Goal: Task Accomplishment & Management: Manage account settings

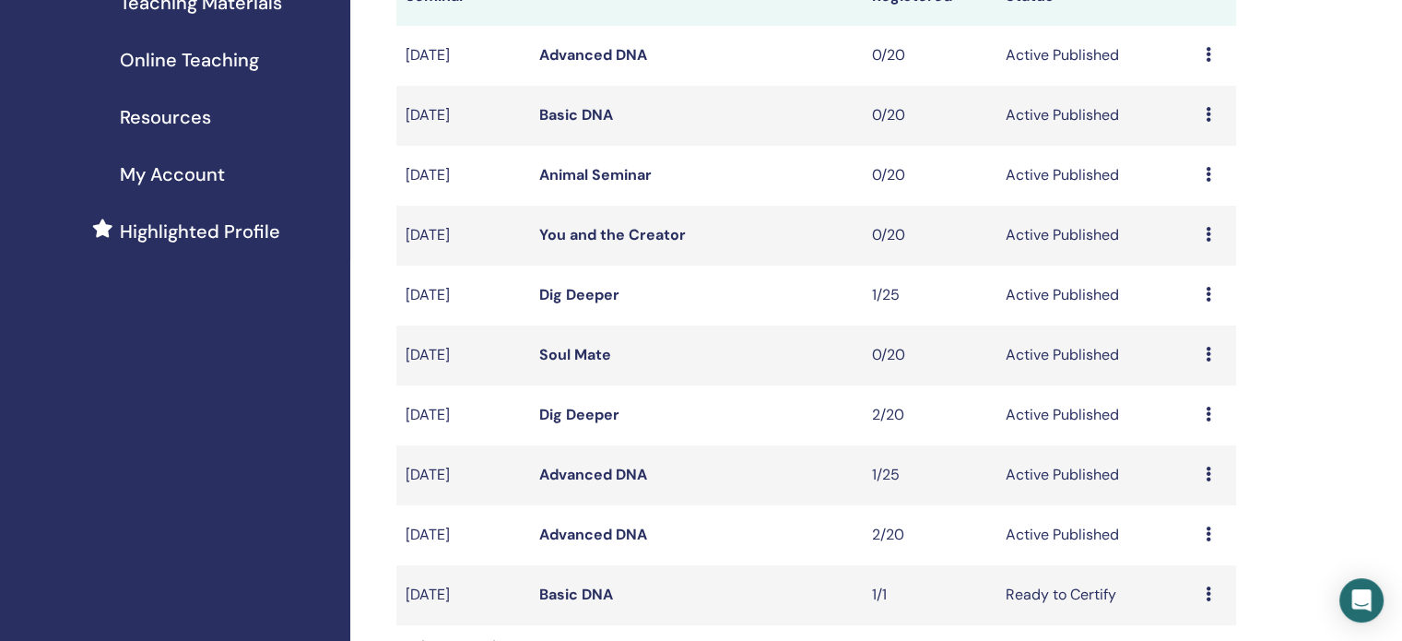
scroll to position [369, 0]
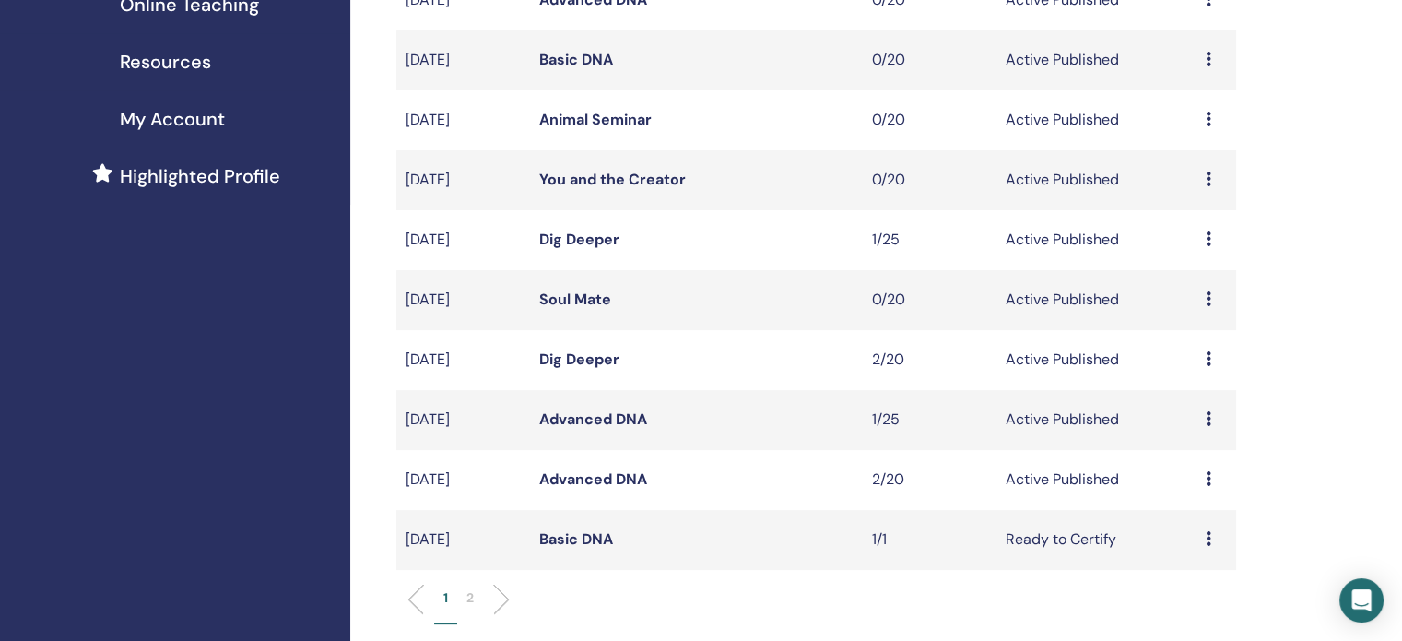
click at [560, 479] on link "Advanced DNA" at bounding box center [593, 478] width 108 height 19
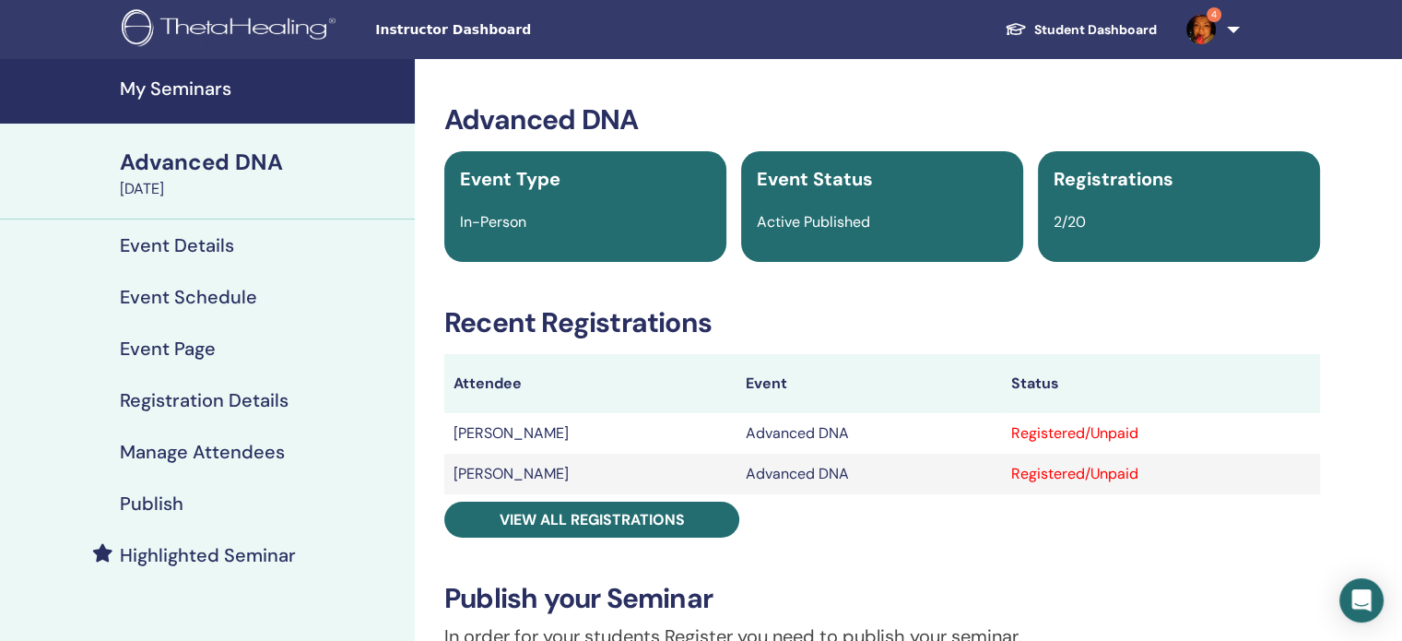
click at [192, 443] on h4 "Manage Attendees" at bounding box center [202, 452] width 165 height 22
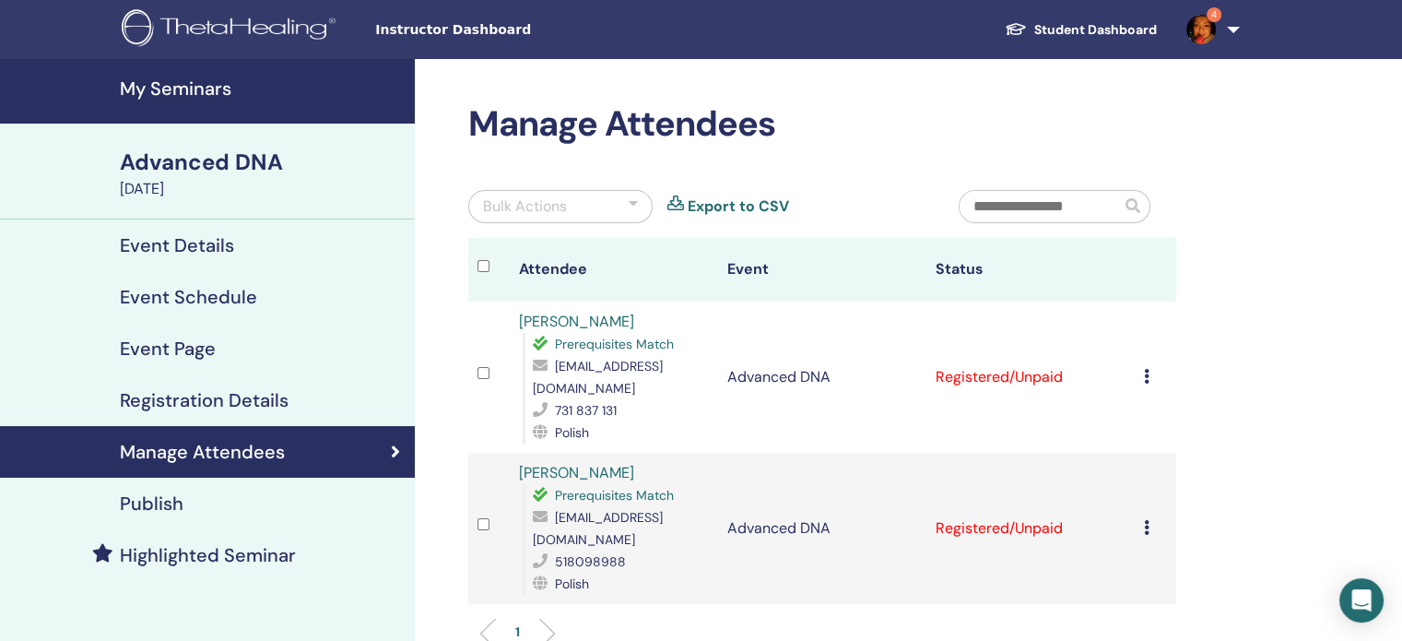
click at [1149, 371] on icon at bounding box center [1147, 376] width 6 height 15
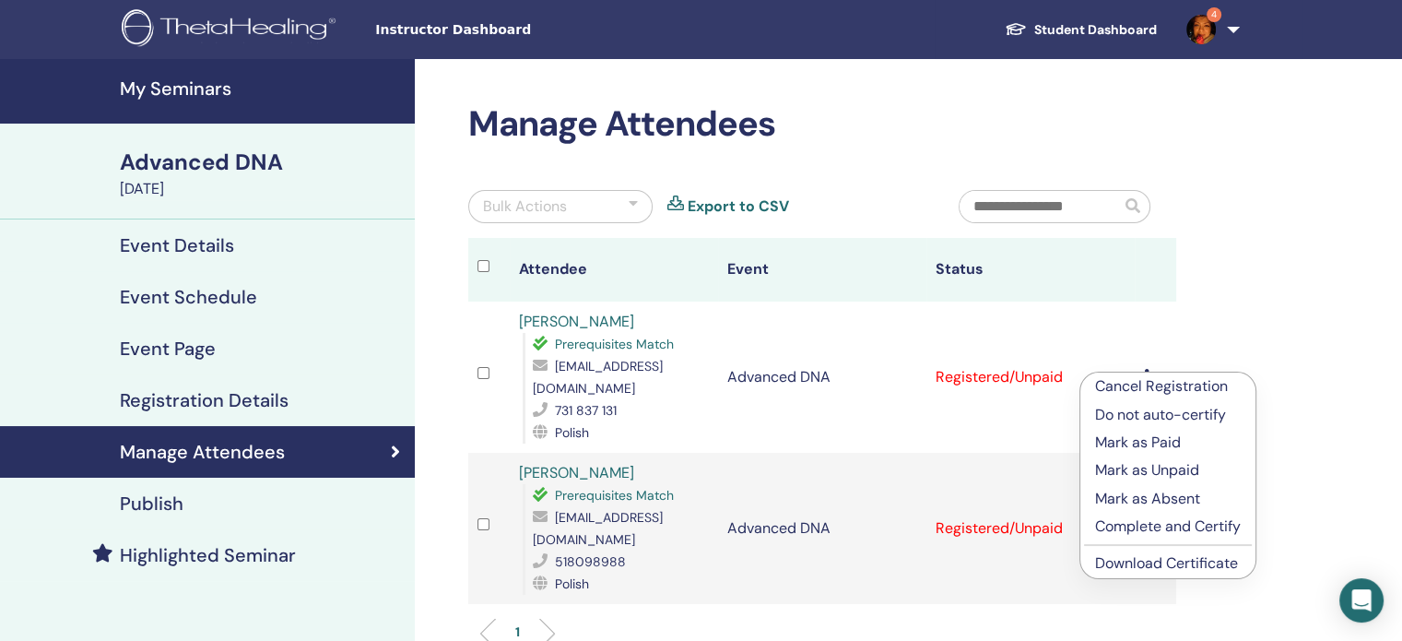
click at [1185, 570] on link "Download Certificate" at bounding box center [1166, 562] width 143 height 19
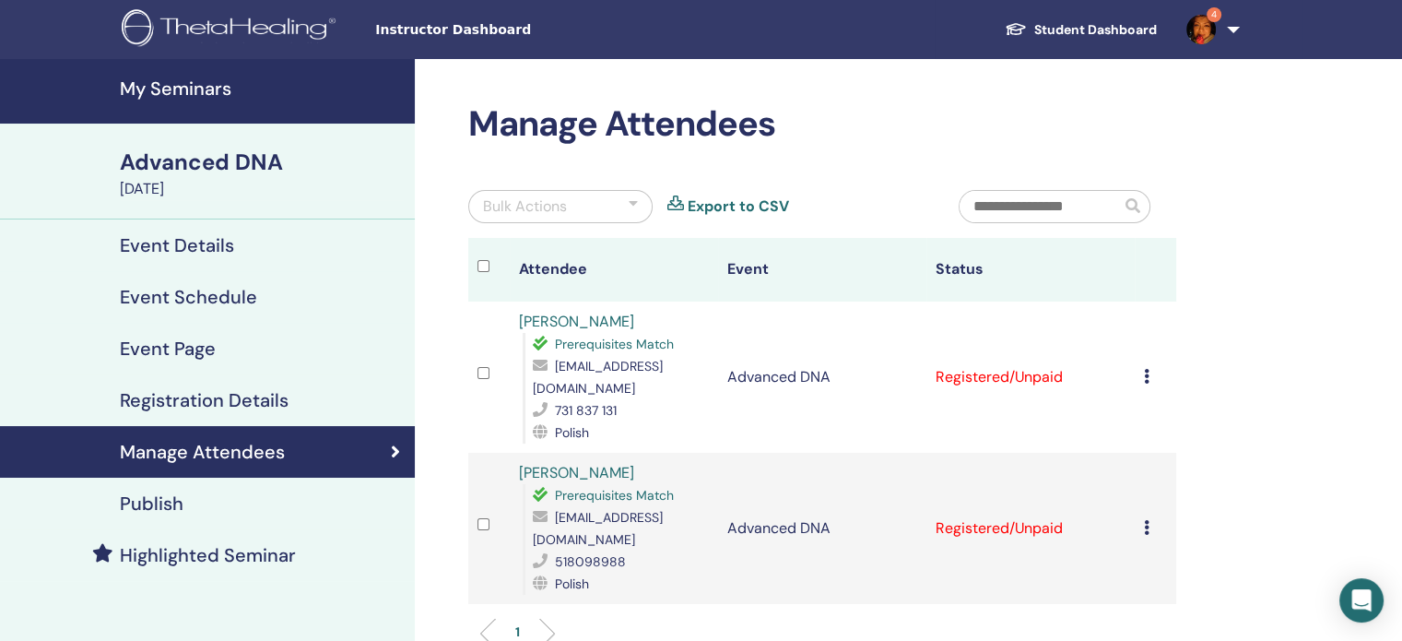
click at [1147, 520] on icon at bounding box center [1147, 527] width 6 height 15
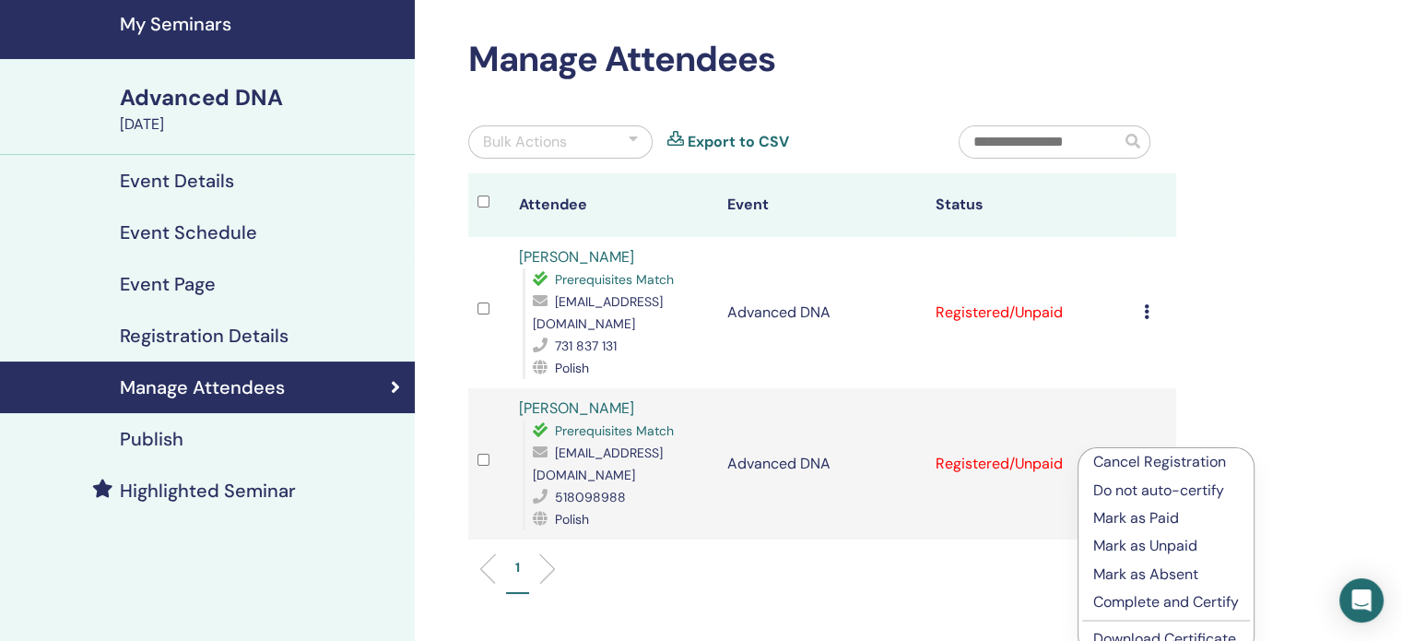
scroll to position [92, 0]
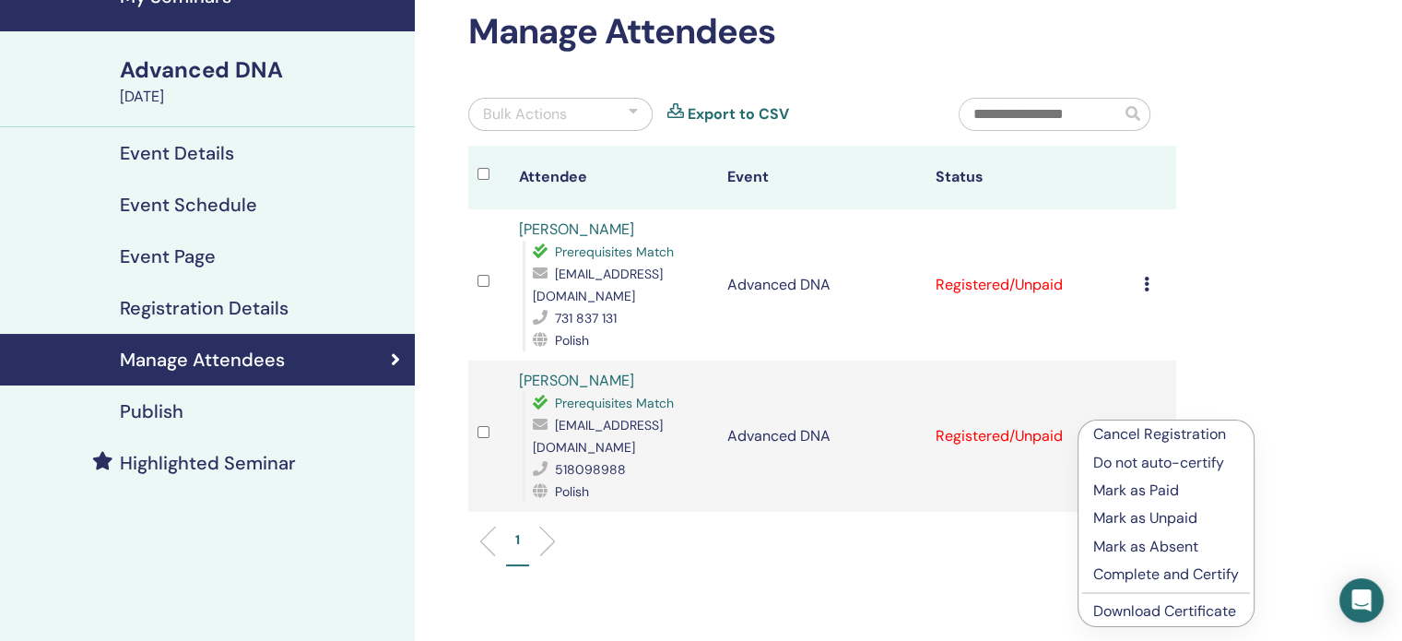
click at [1162, 611] on link "Download Certificate" at bounding box center [1164, 610] width 143 height 19
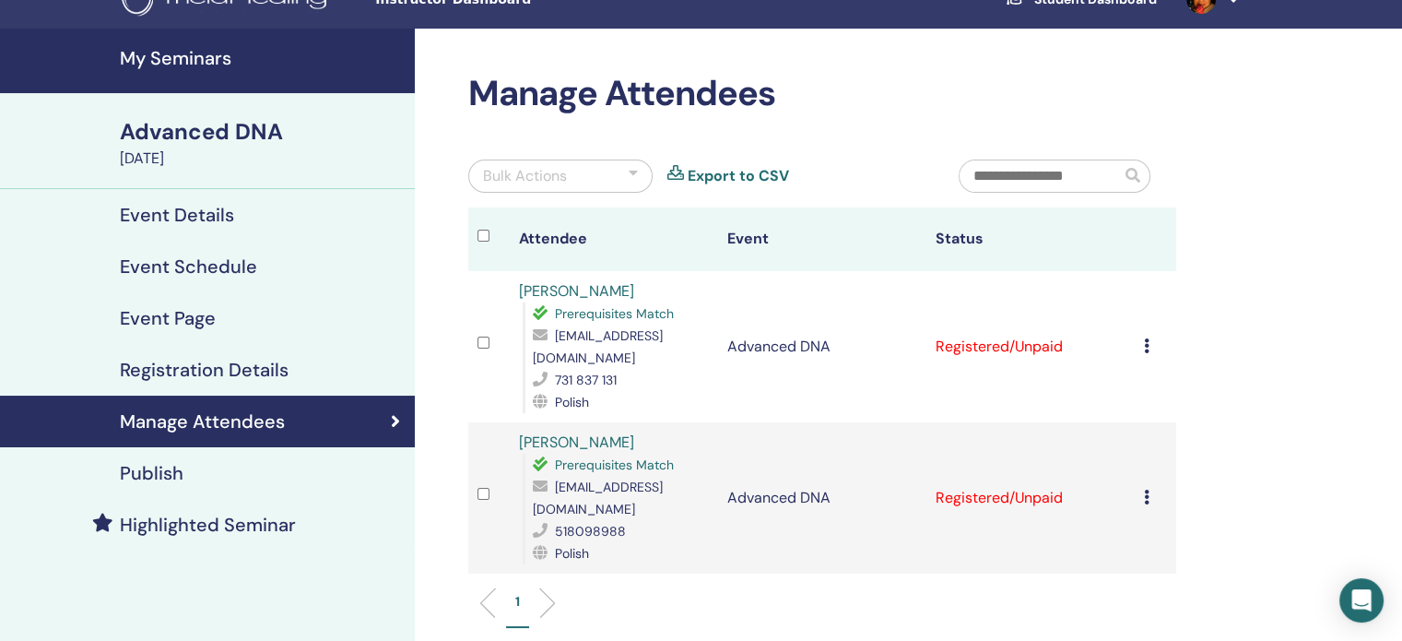
scroll to position [0, 0]
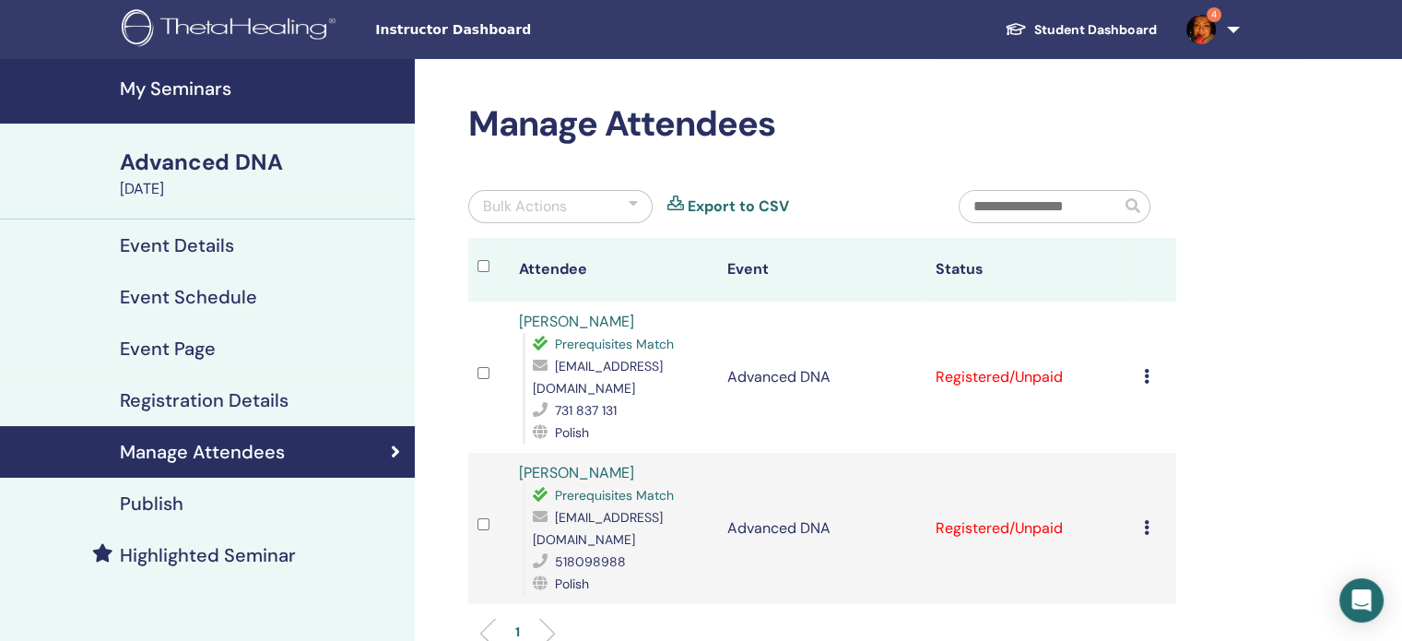
click at [236, 88] on h4 "My Seminars" at bounding box center [262, 88] width 284 height 22
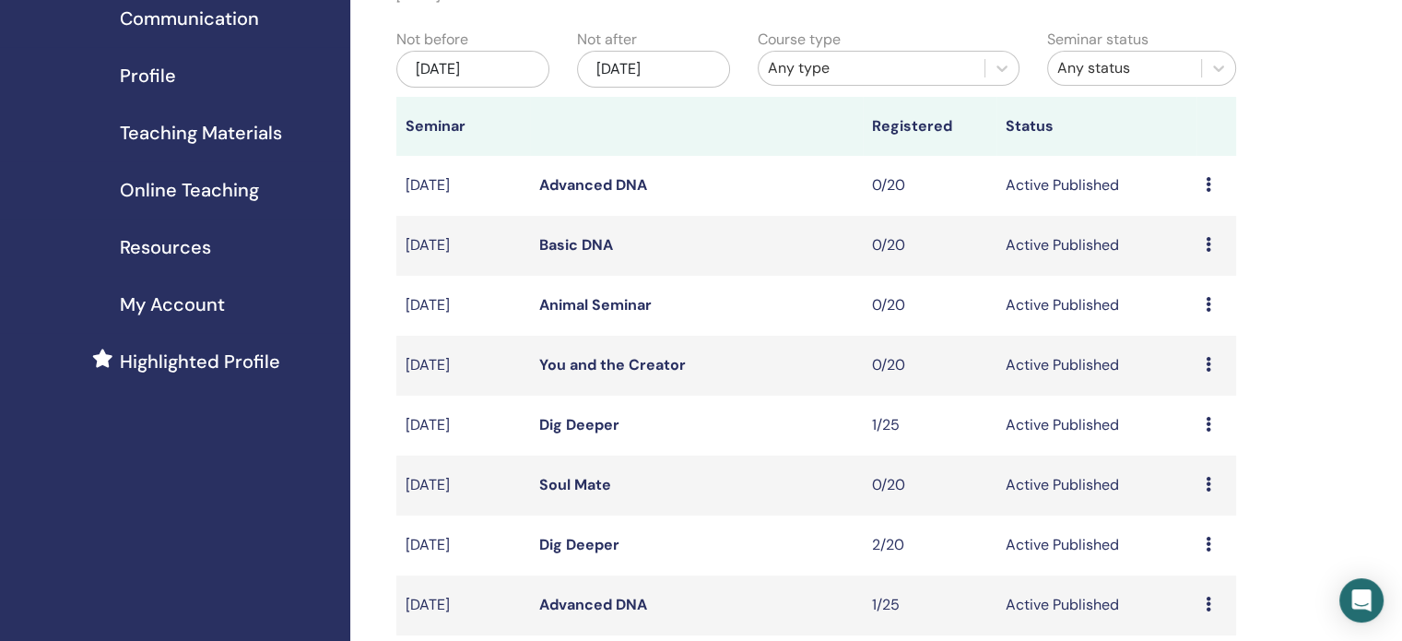
scroll to position [184, 0]
click at [562, 545] on link "Dig Deeper" at bounding box center [579, 543] width 80 height 19
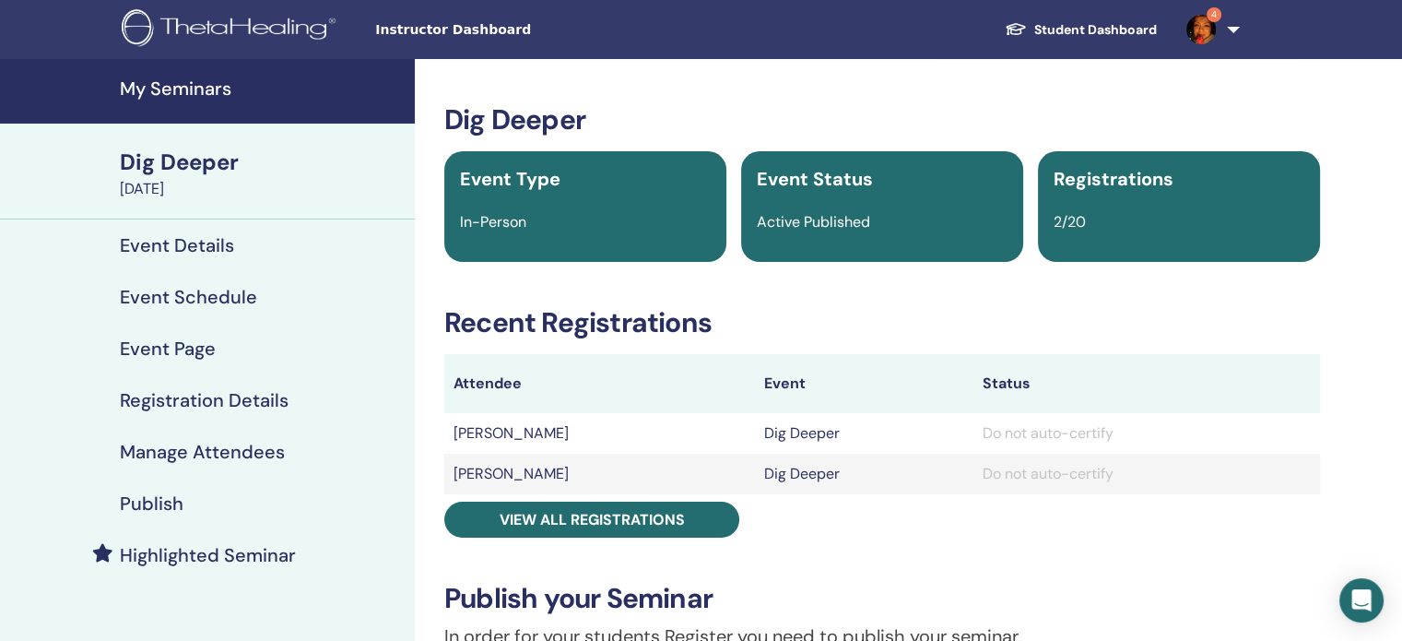
click at [150, 453] on h4 "Manage Attendees" at bounding box center [202, 452] width 165 height 22
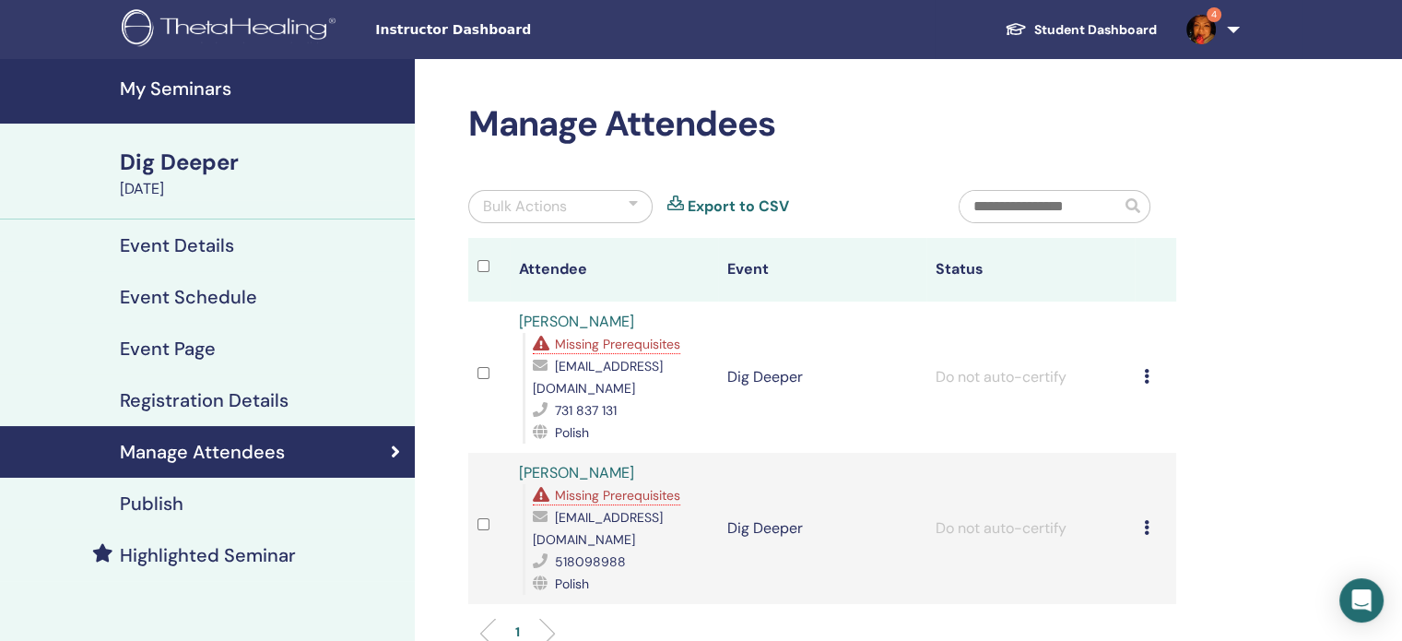
click at [1147, 369] on icon at bounding box center [1147, 376] width 6 height 15
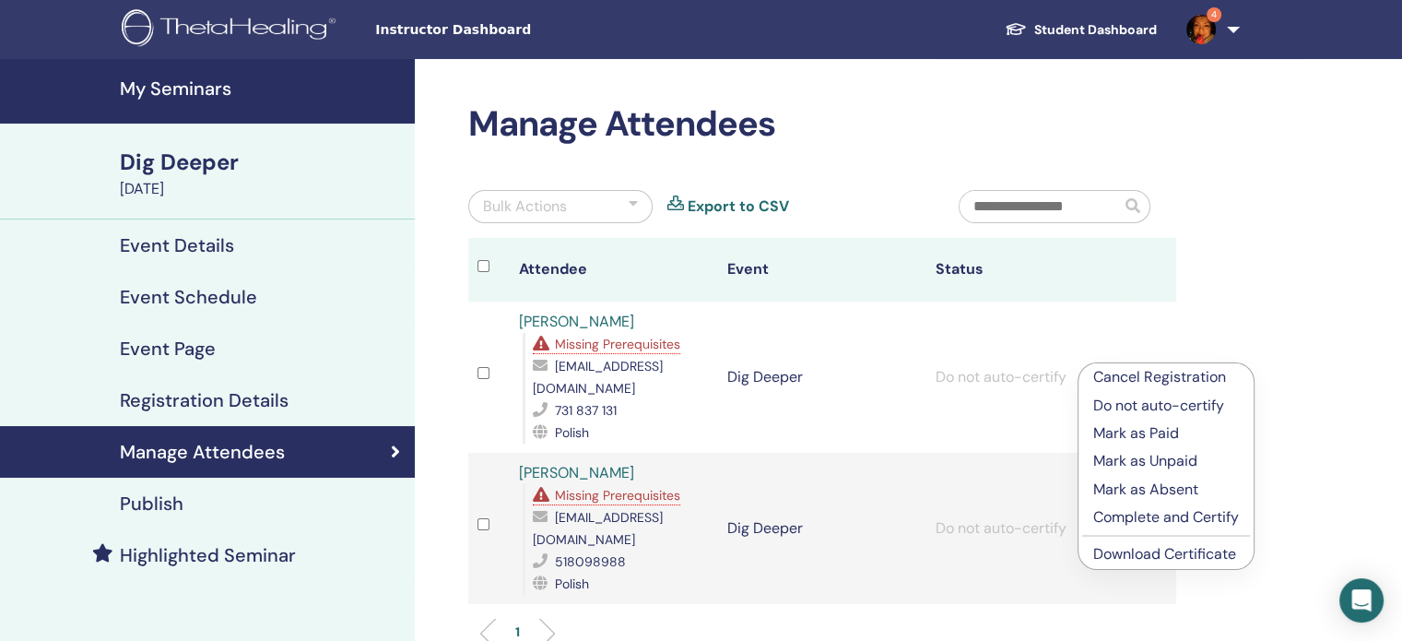
click at [1152, 552] on link "Download Certificate" at bounding box center [1164, 553] width 143 height 19
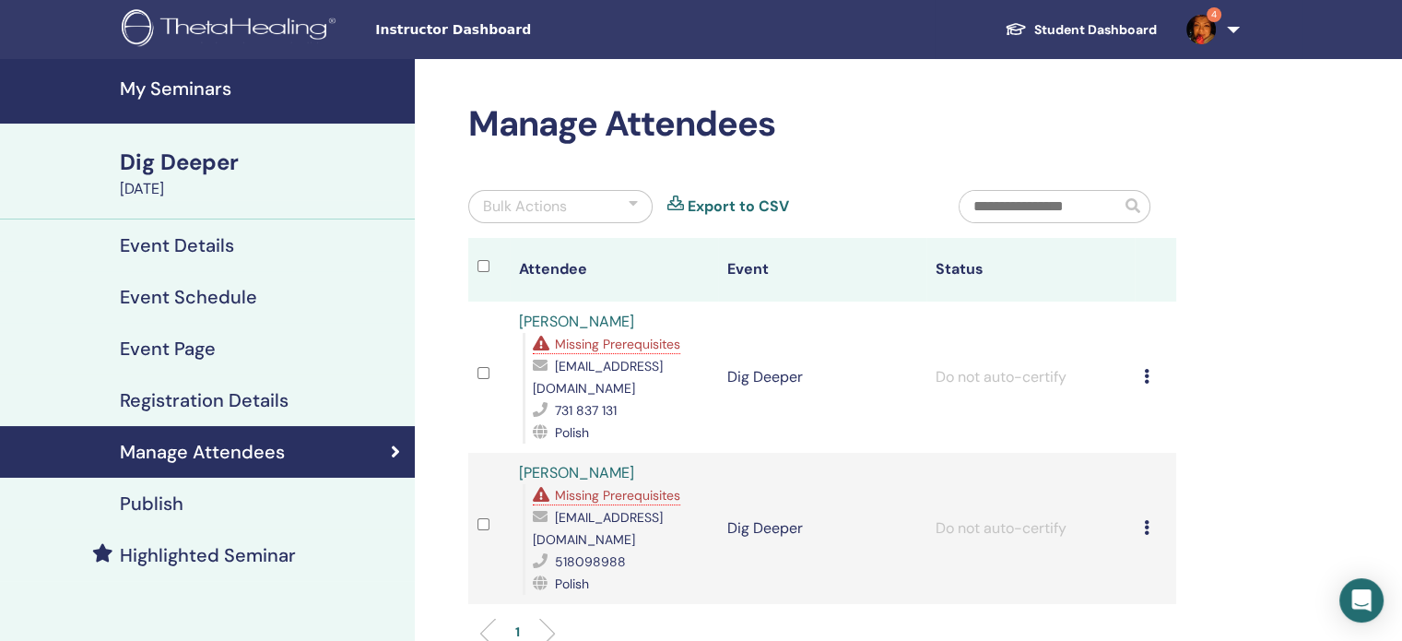
click at [1147, 520] on icon at bounding box center [1147, 527] width 6 height 15
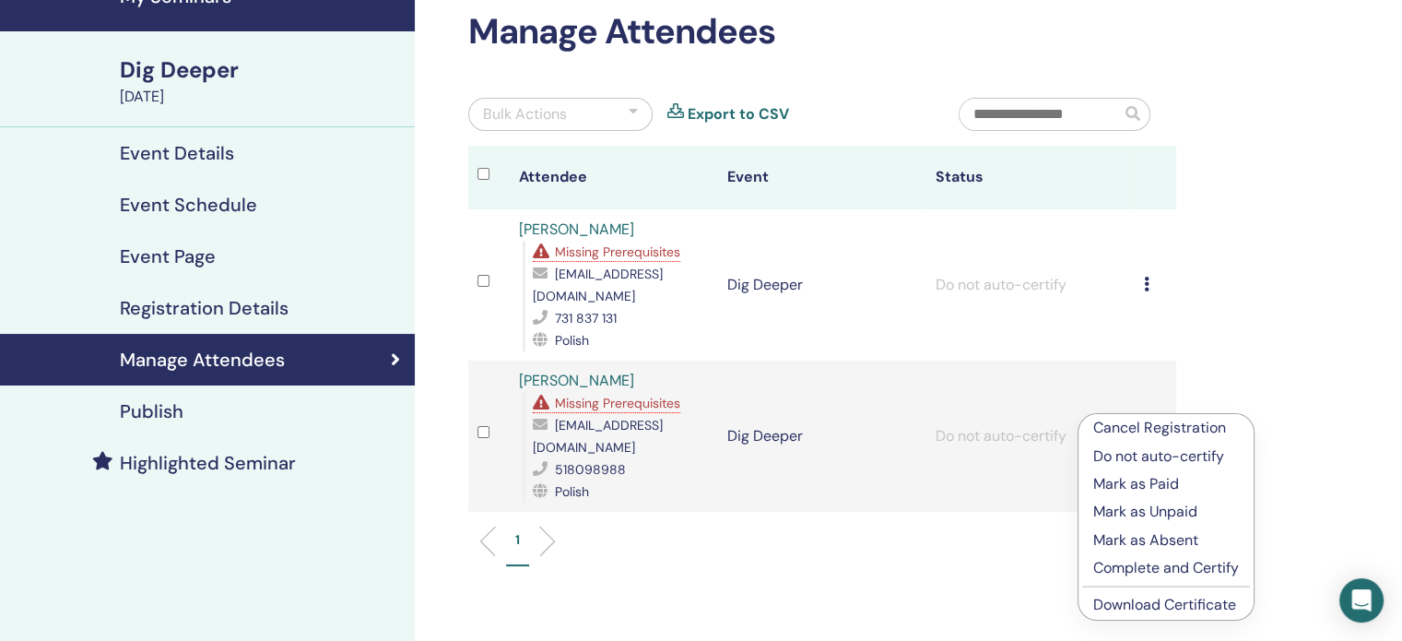
scroll to position [184, 0]
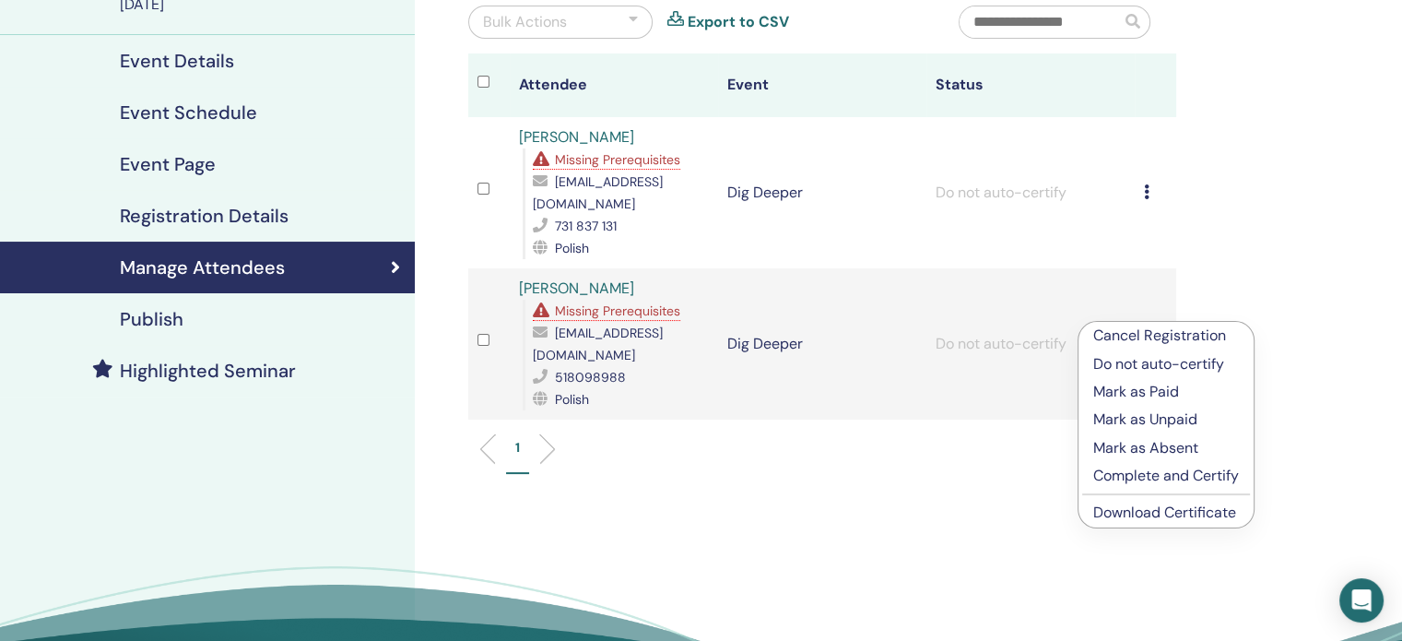
click at [1156, 522] on link "Download Certificate" at bounding box center [1164, 511] width 143 height 19
